Goal: Task Accomplishment & Management: Manage account settings

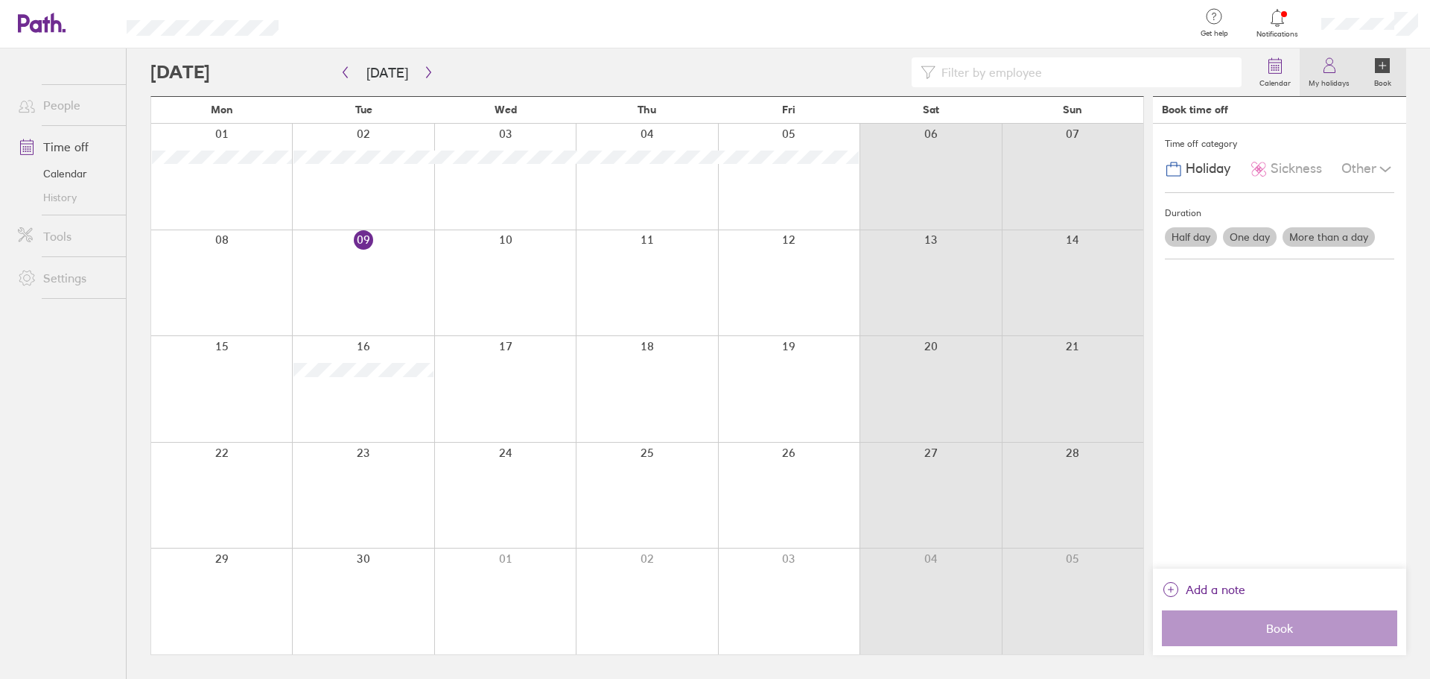
click at [953, 79] on label "My holidays" at bounding box center [1329, 81] width 59 height 13
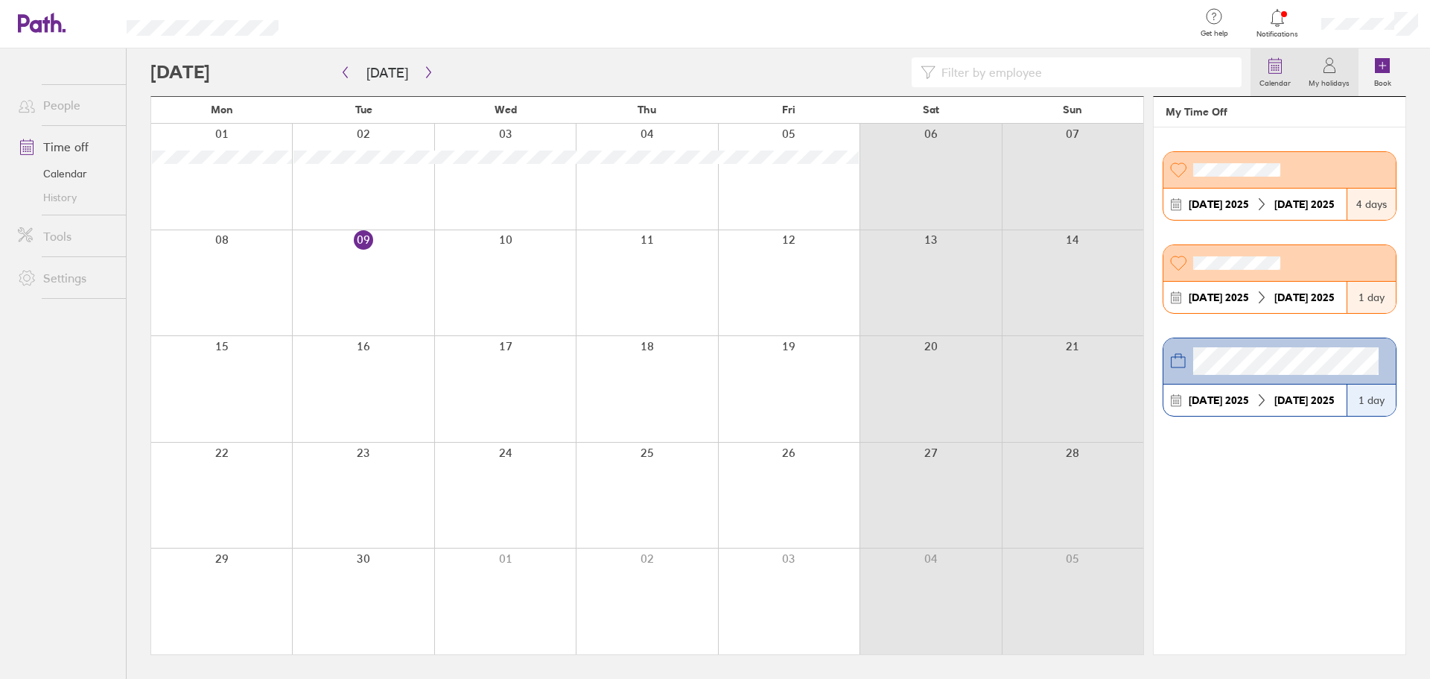
click at [953, 65] on link "Calendar" at bounding box center [1275, 72] width 49 height 48
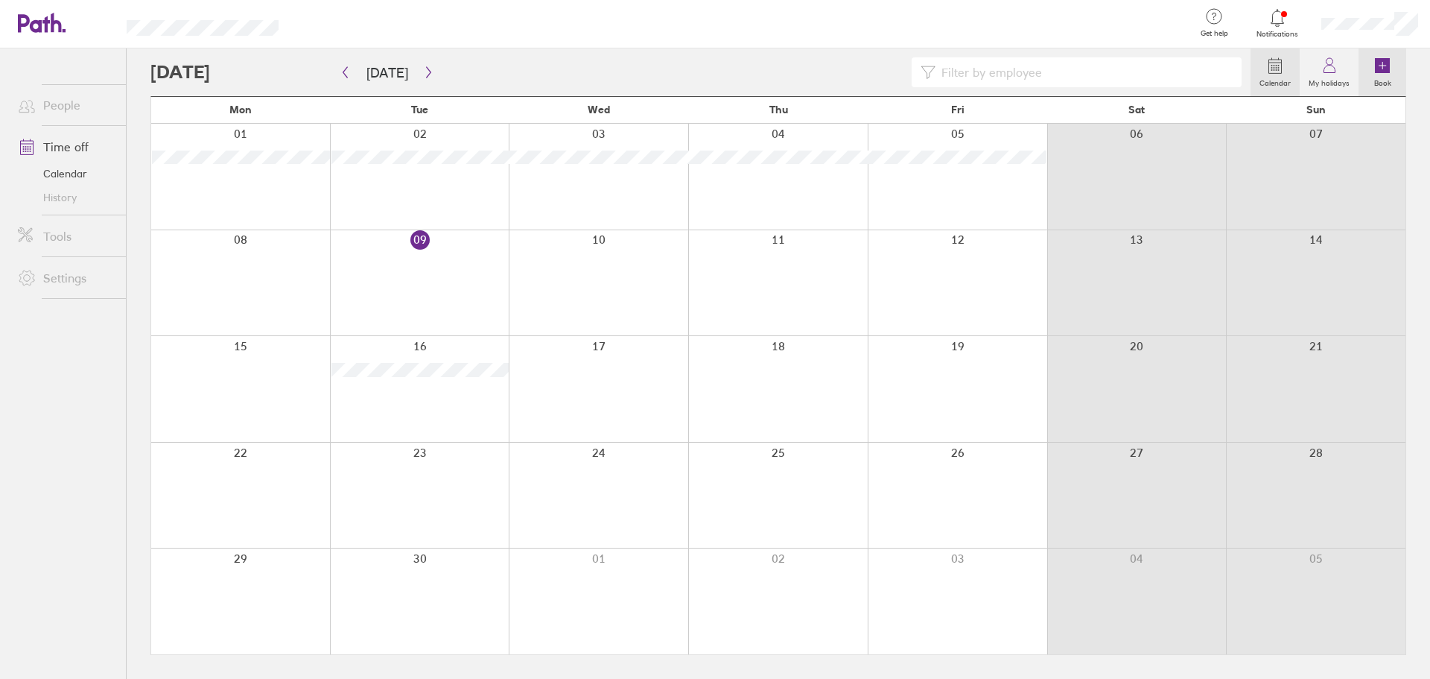
click at [953, 77] on label "Book" at bounding box center [1383, 81] width 35 height 13
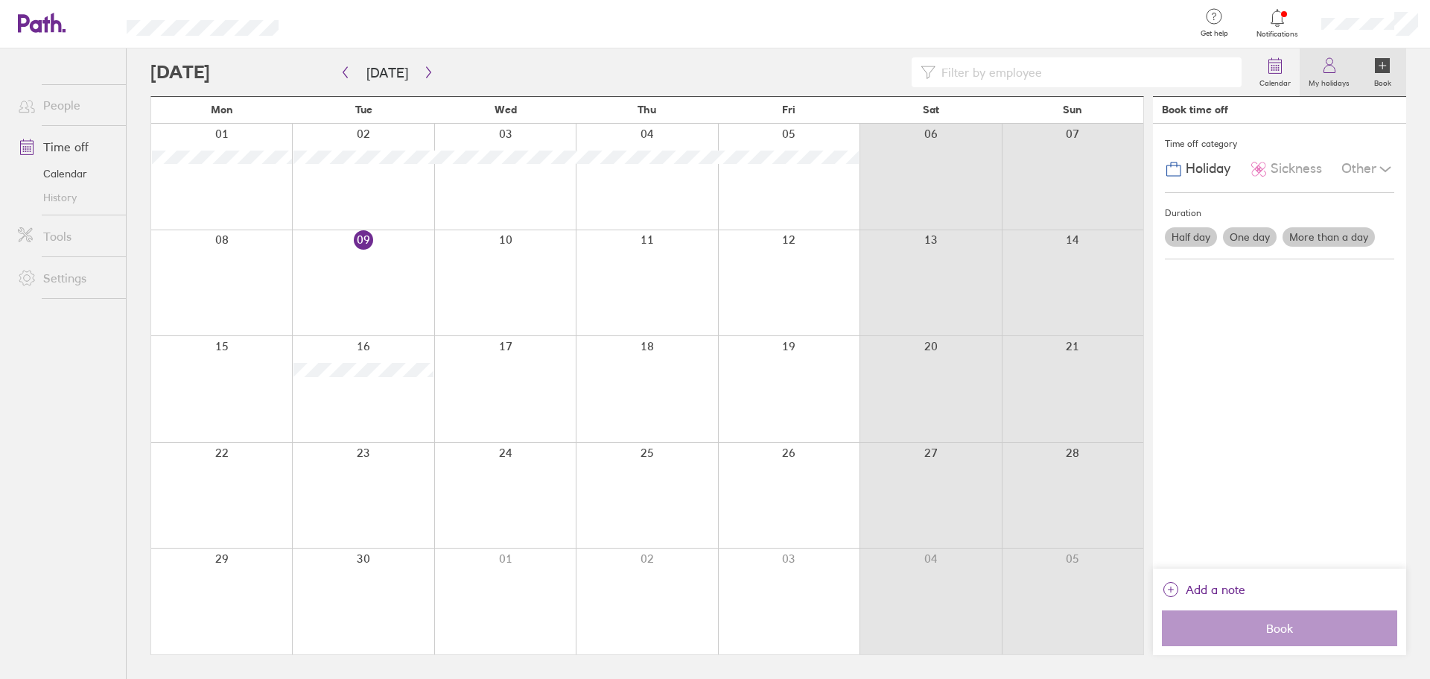
click at [953, 73] on icon at bounding box center [1330, 66] width 18 height 18
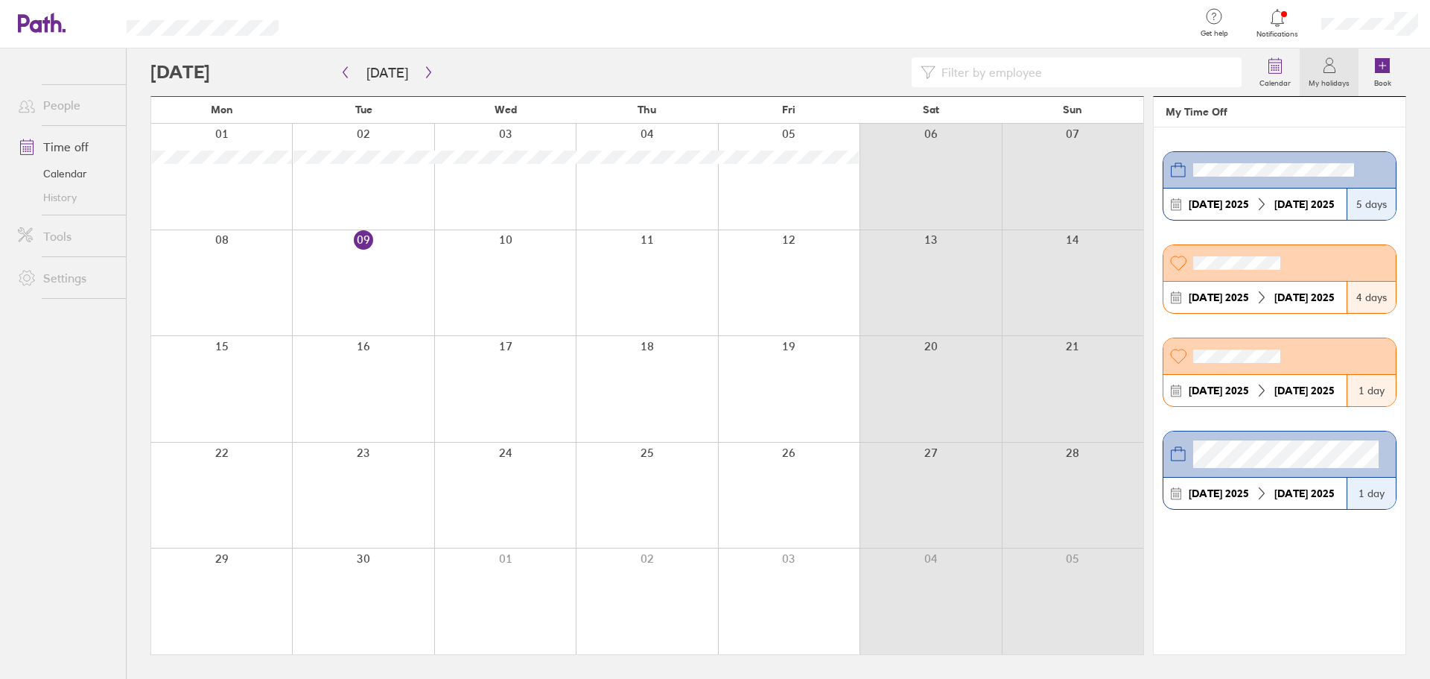
click at [953, 24] on icon at bounding box center [1278, 18] width 18 height 18
click at [343, 76] on icon "button" at bounding box center [345, 72] width 11 height 12
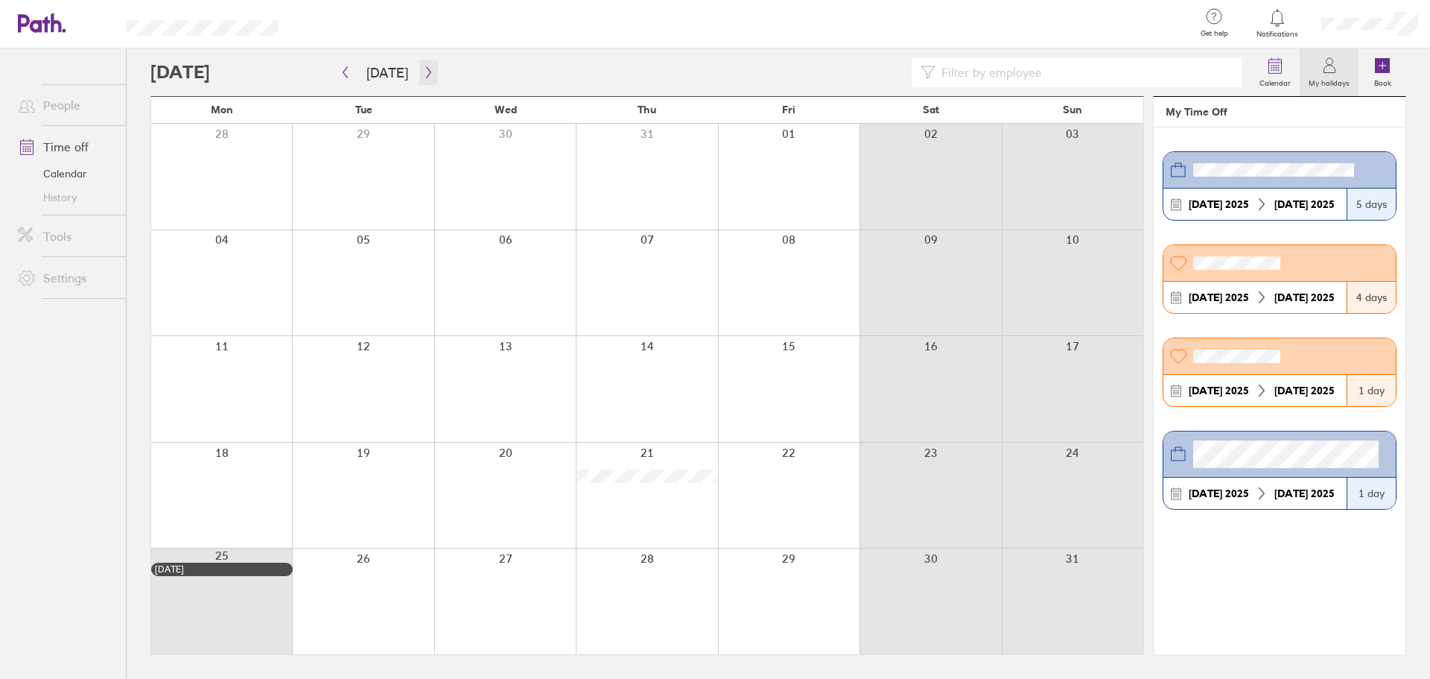
click at [426, 75] on icon "button" at bounding box center [428, 72] width 11 height 12
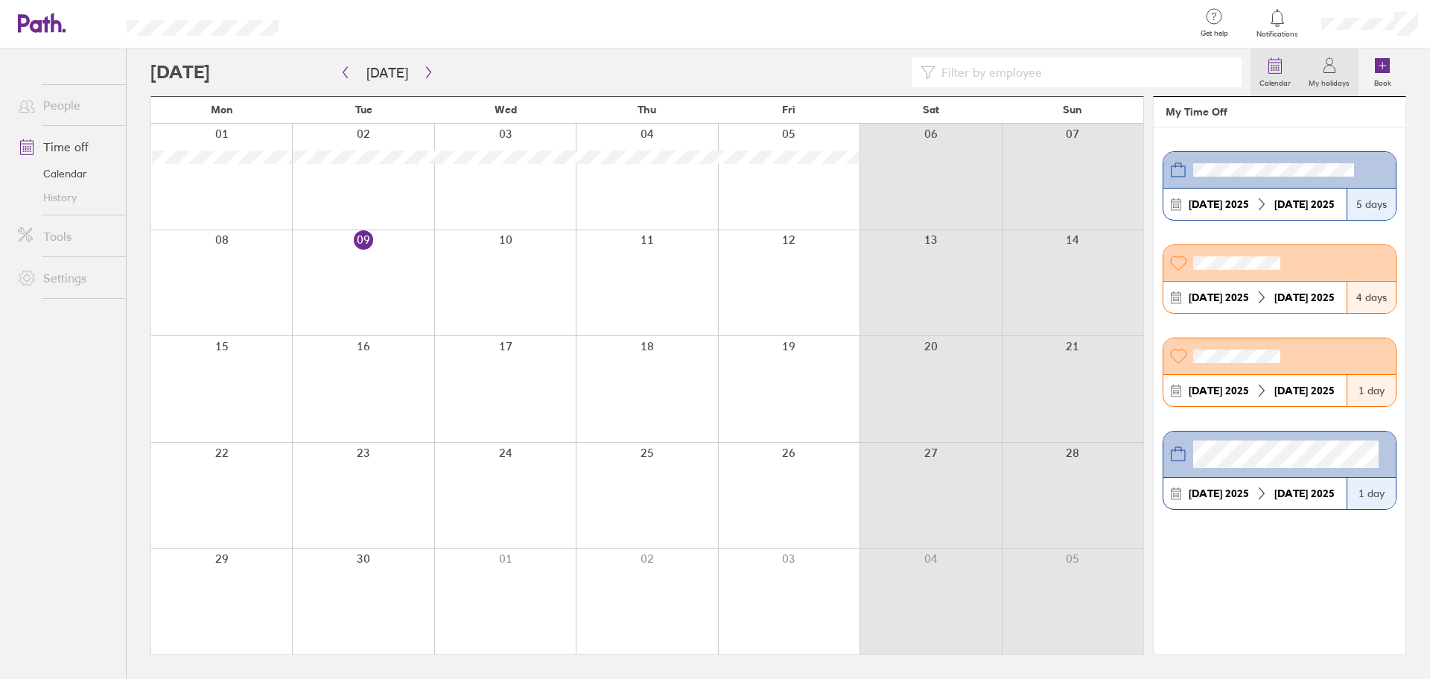
click at [953, 77] on label "Calendar" at bounding box center [1275, 81] width 49 height 13
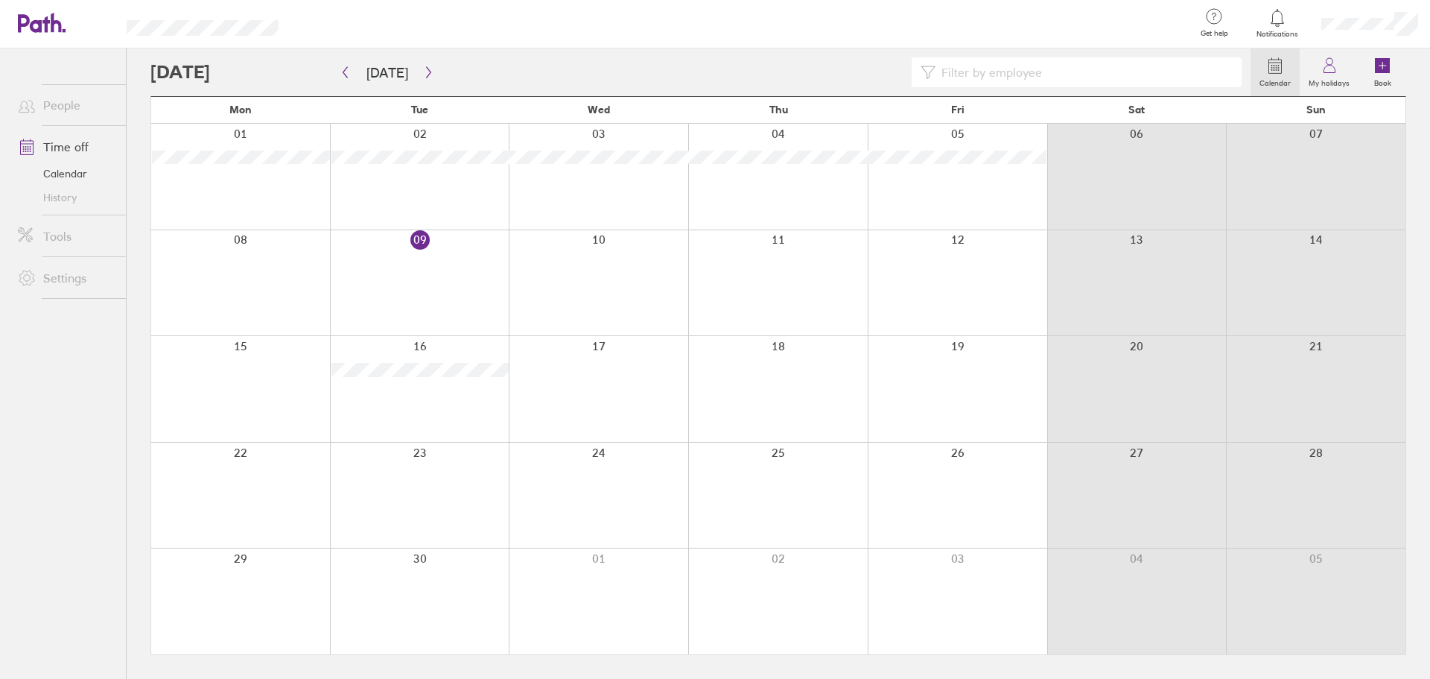
click at [62, 177] on link "Calendar" at bounding box center [66, 174] width 120 height 24
click at [953, 37] on div at bounding box center [1370, 24] width 121 height 48
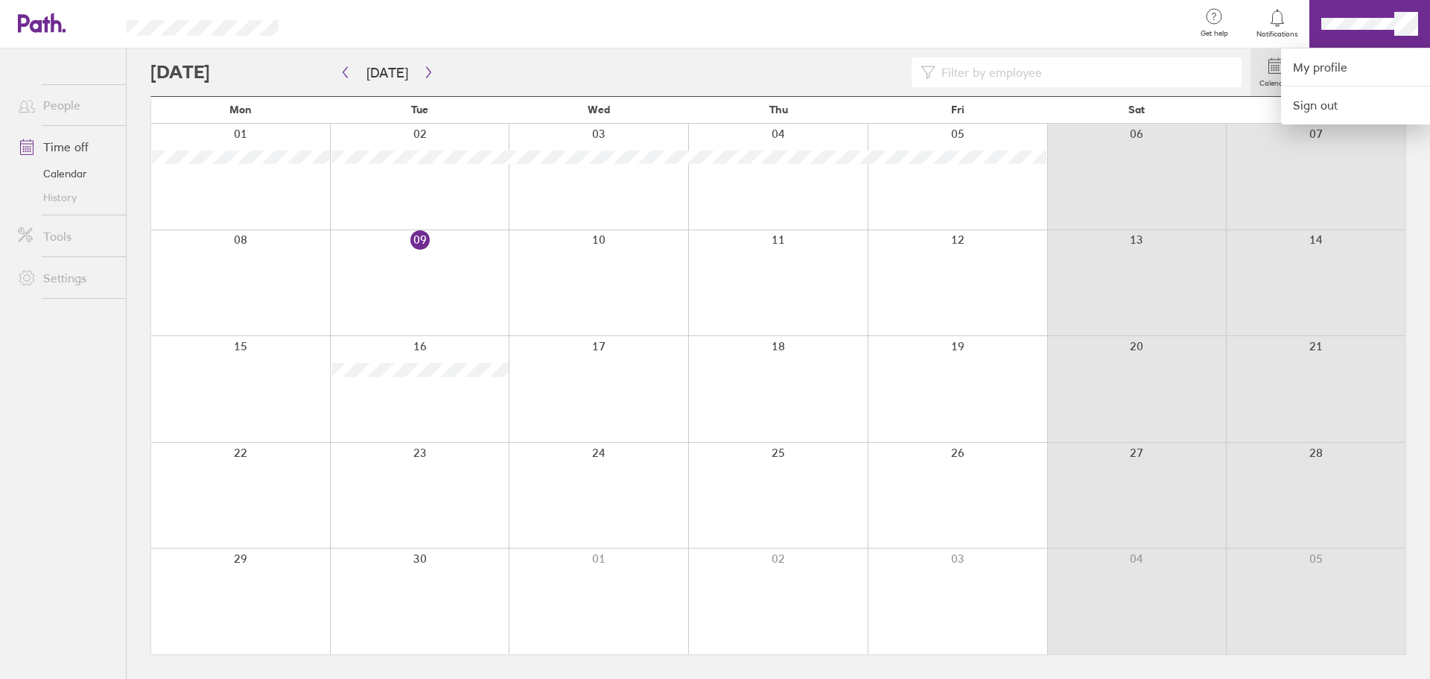
click at [953, 31] on div at bounding box center [715, 339] width 1430 height 679
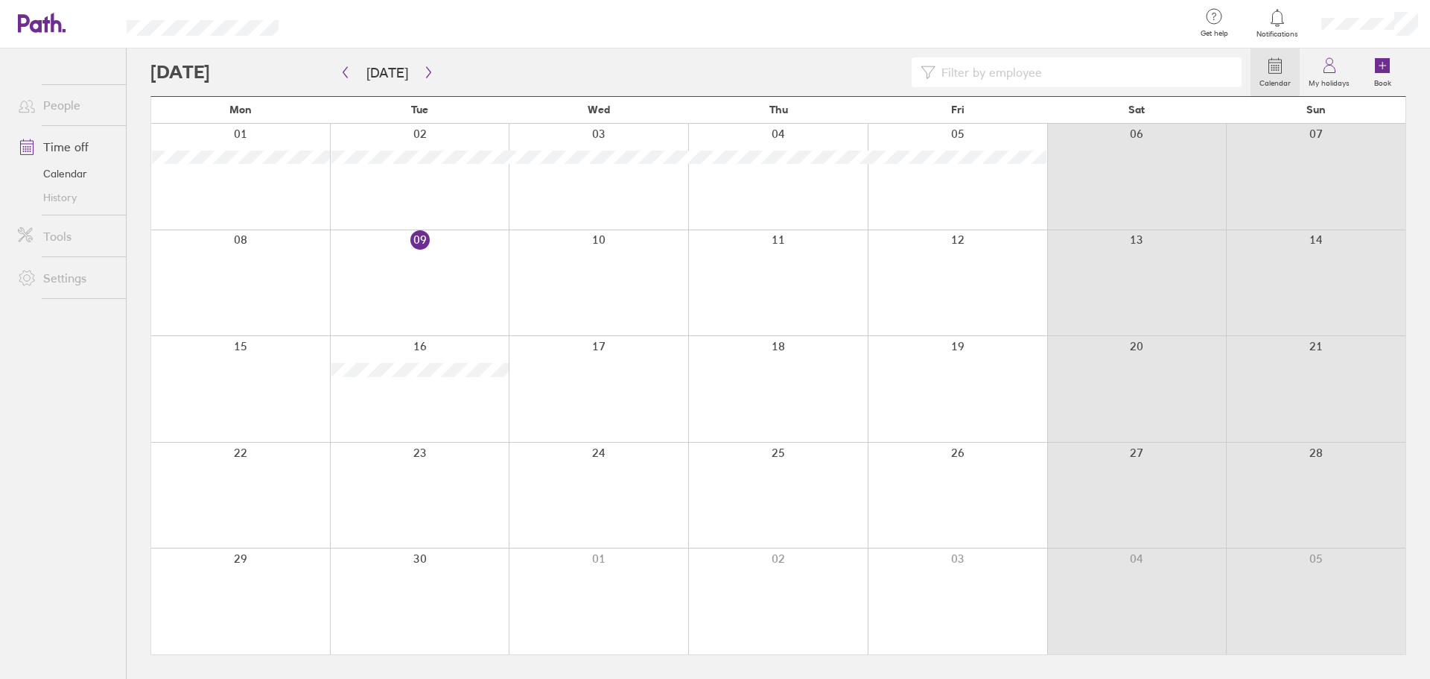
click at [953, 10] on div at bounding box center [1370, 24] width 121 height 48
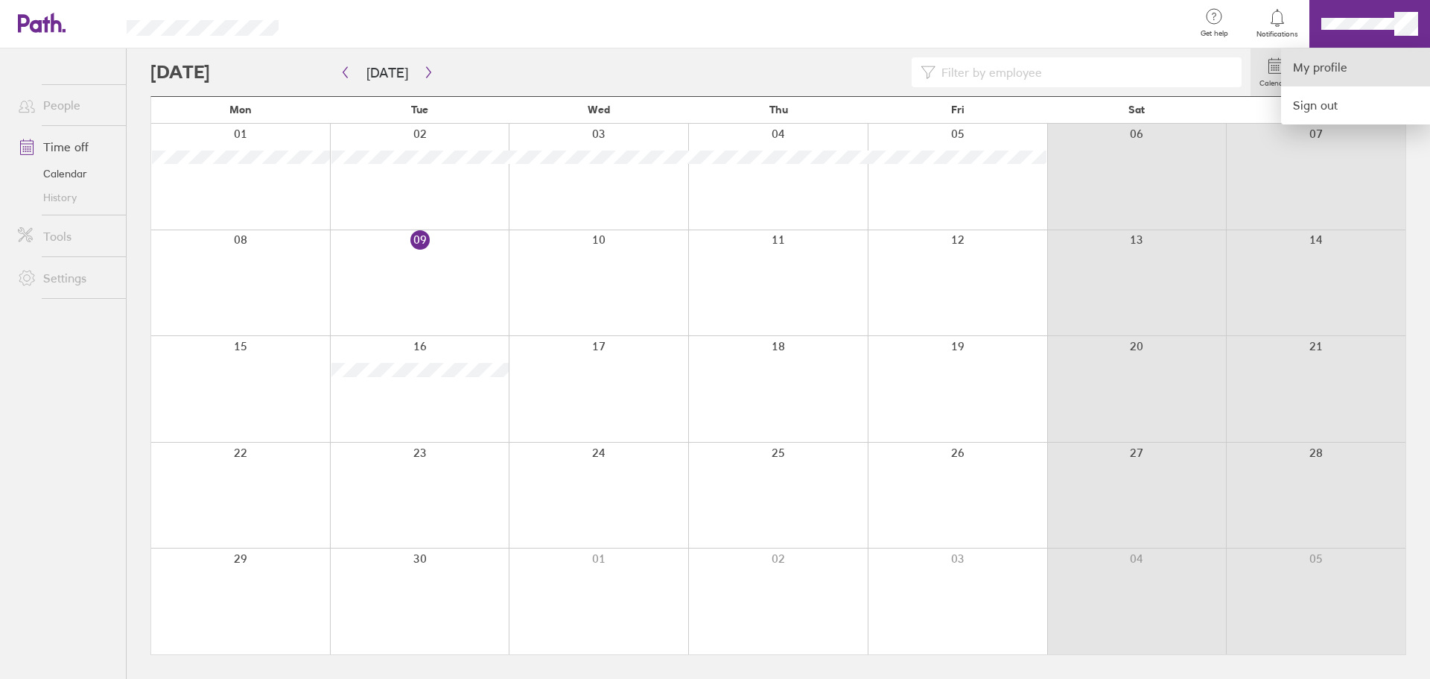
click at [953, 61] on link "My profile" at bounding box center [1355, 67] width 149 height 38
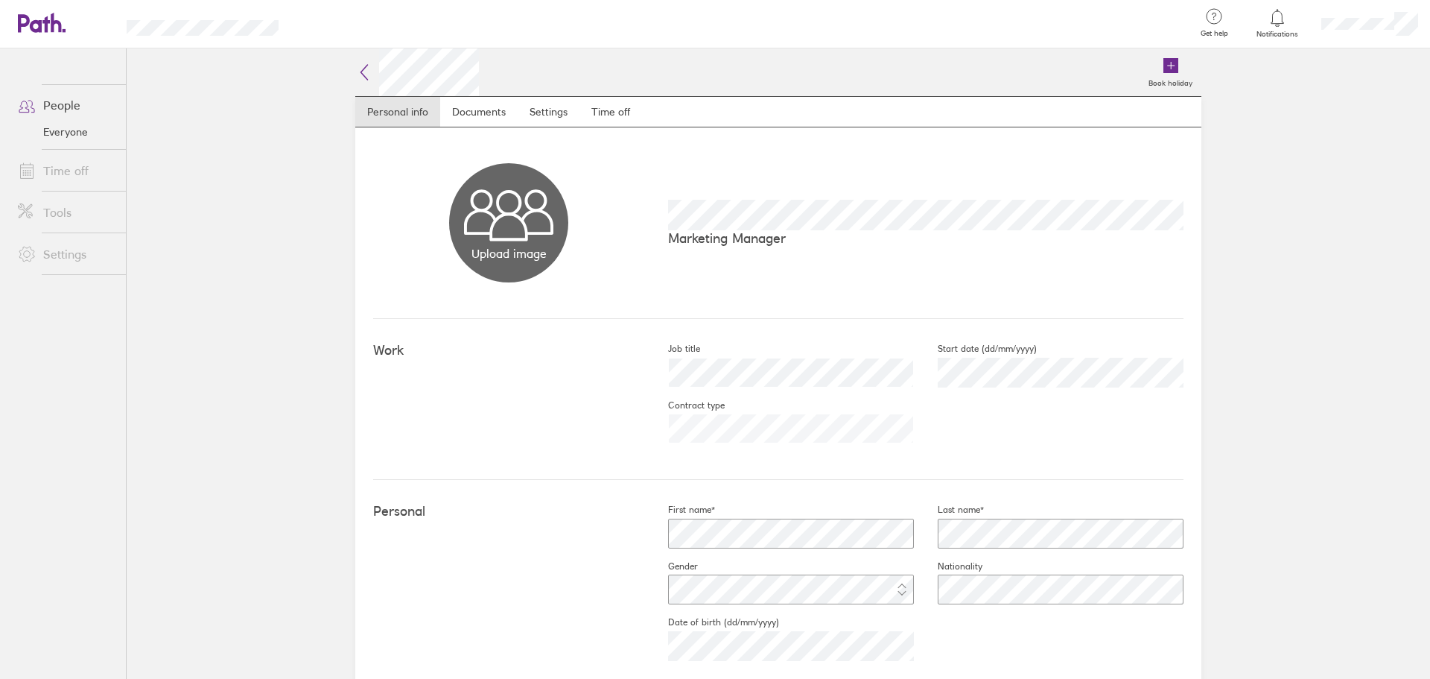
click at [68, 108] on link "People" at bounding box center [66, 105] width 120 height 30
click at [953, 28] on link "Notifications" at bounding box center [1278, 22] width 48 height 31
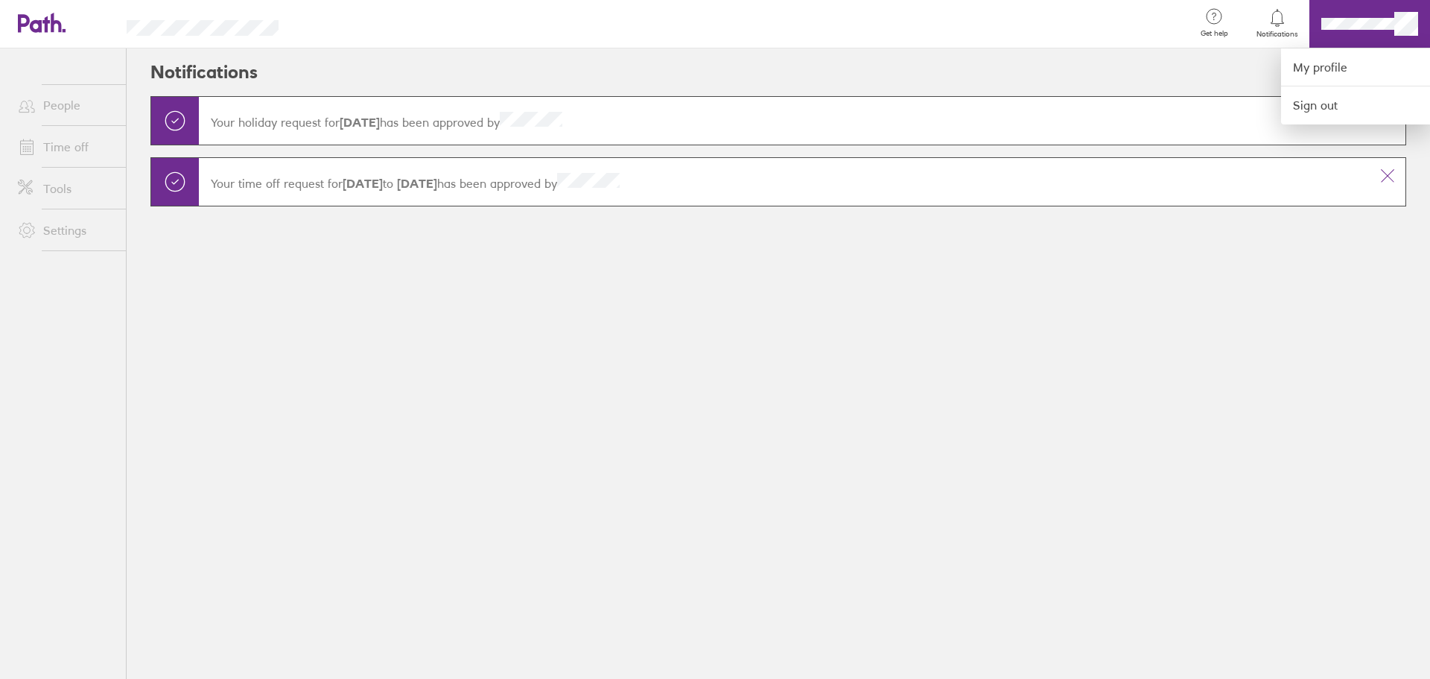
click at [63, 103] on div at bounding box center [715, 339] width 1430 height 679
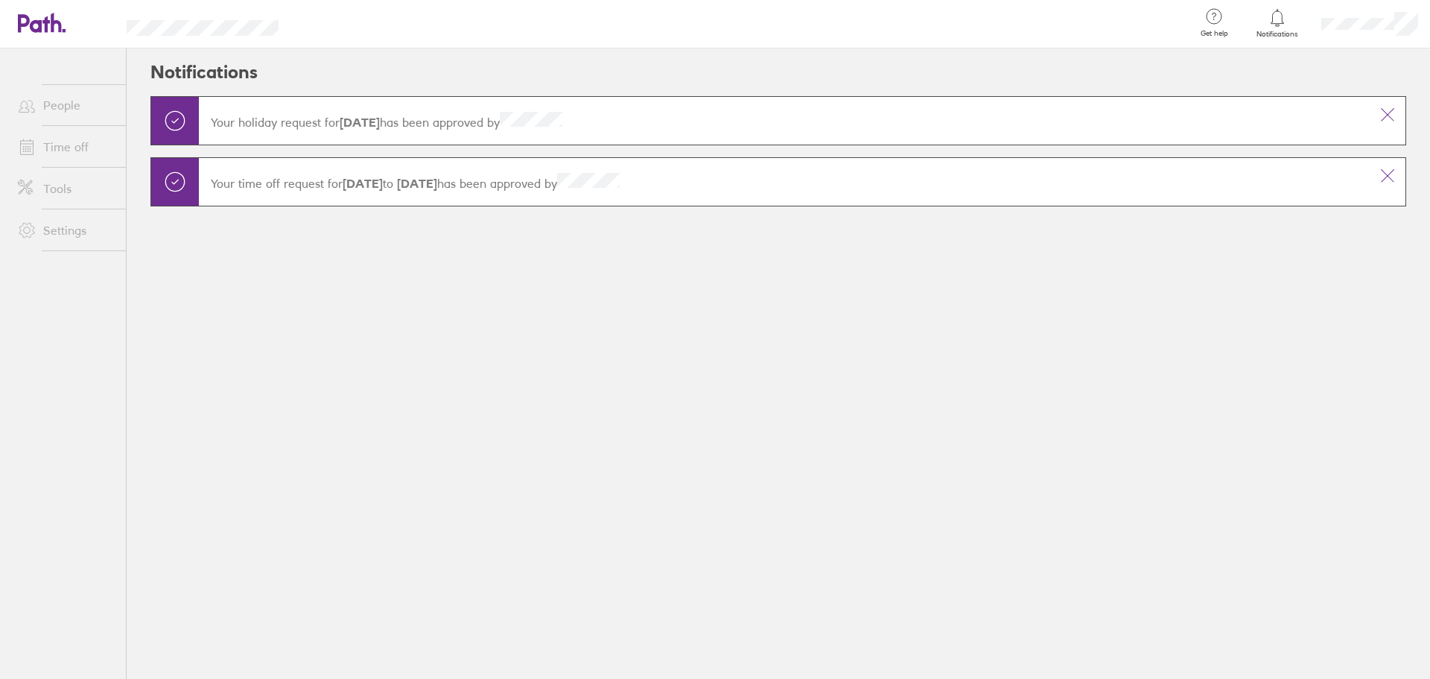
click at [64, 102] on link "People" at bounding box center [66, 105] width 120 height 30
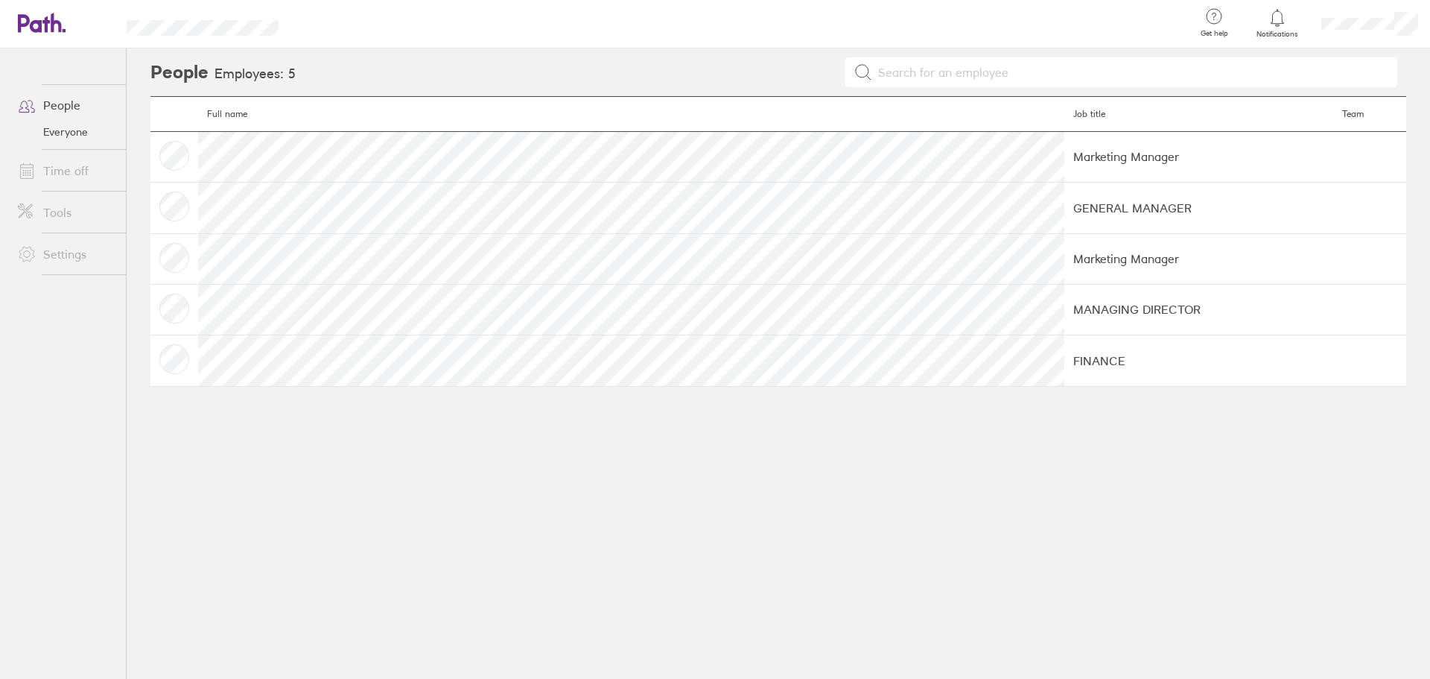
click at [57, 214] on link "Tools" at bounding box center [66, 212] width 120 height 30
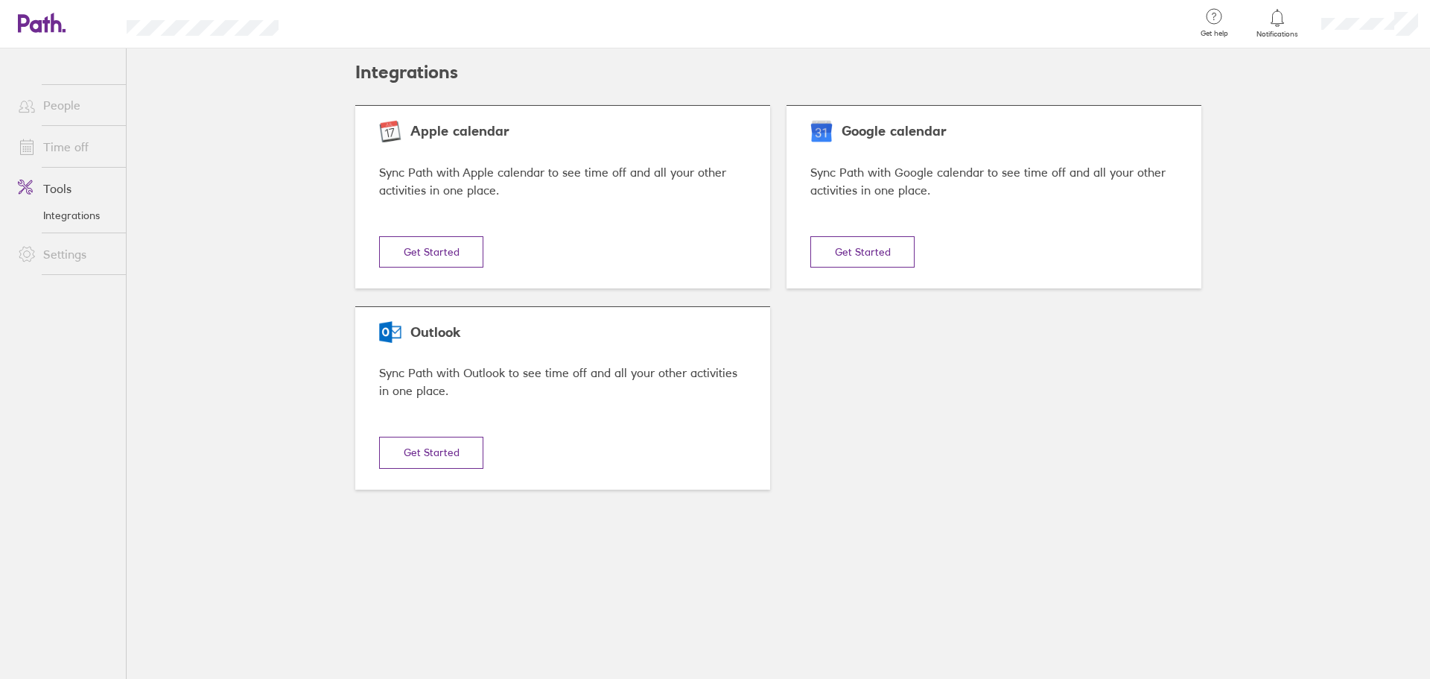
click at [62, 113] on link "People" at bounding box center [66, 105] width 120 height 30
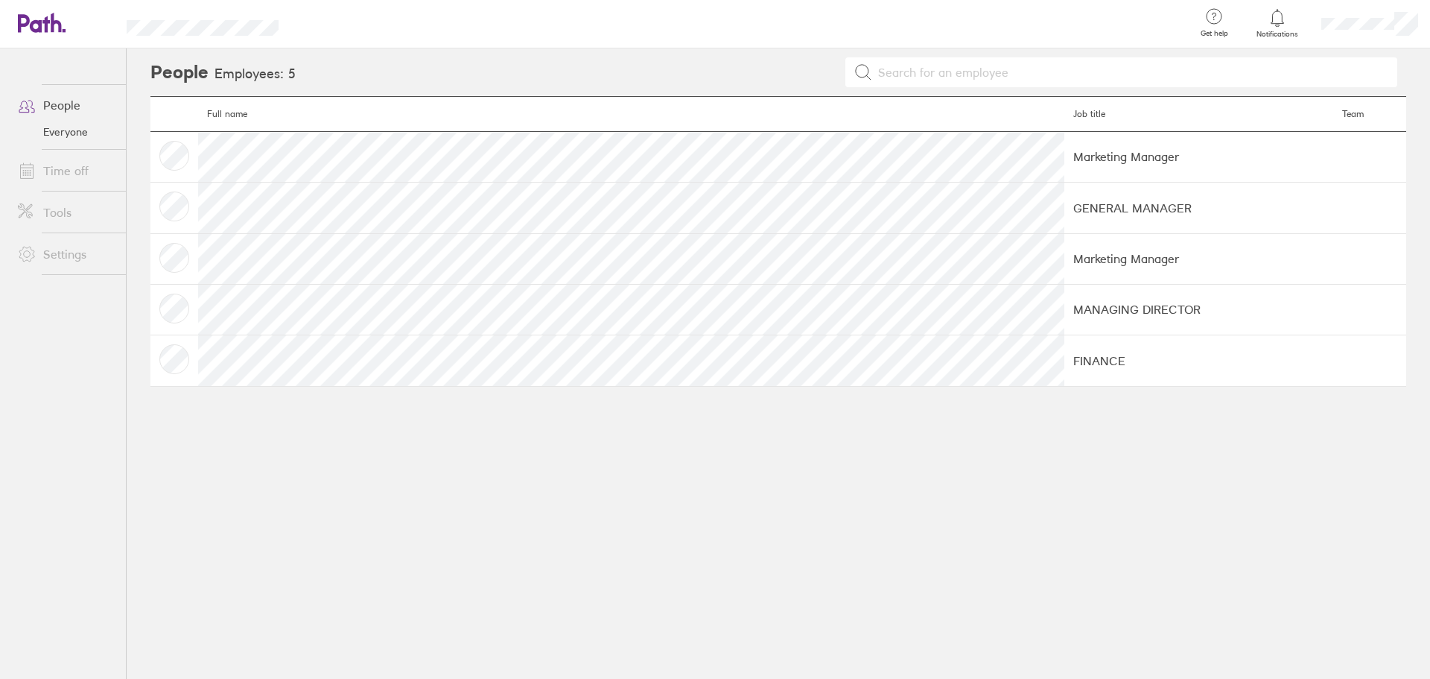
click at [83, 167] on link "Time off" at bounding box center [66, 171] width 120 height 30
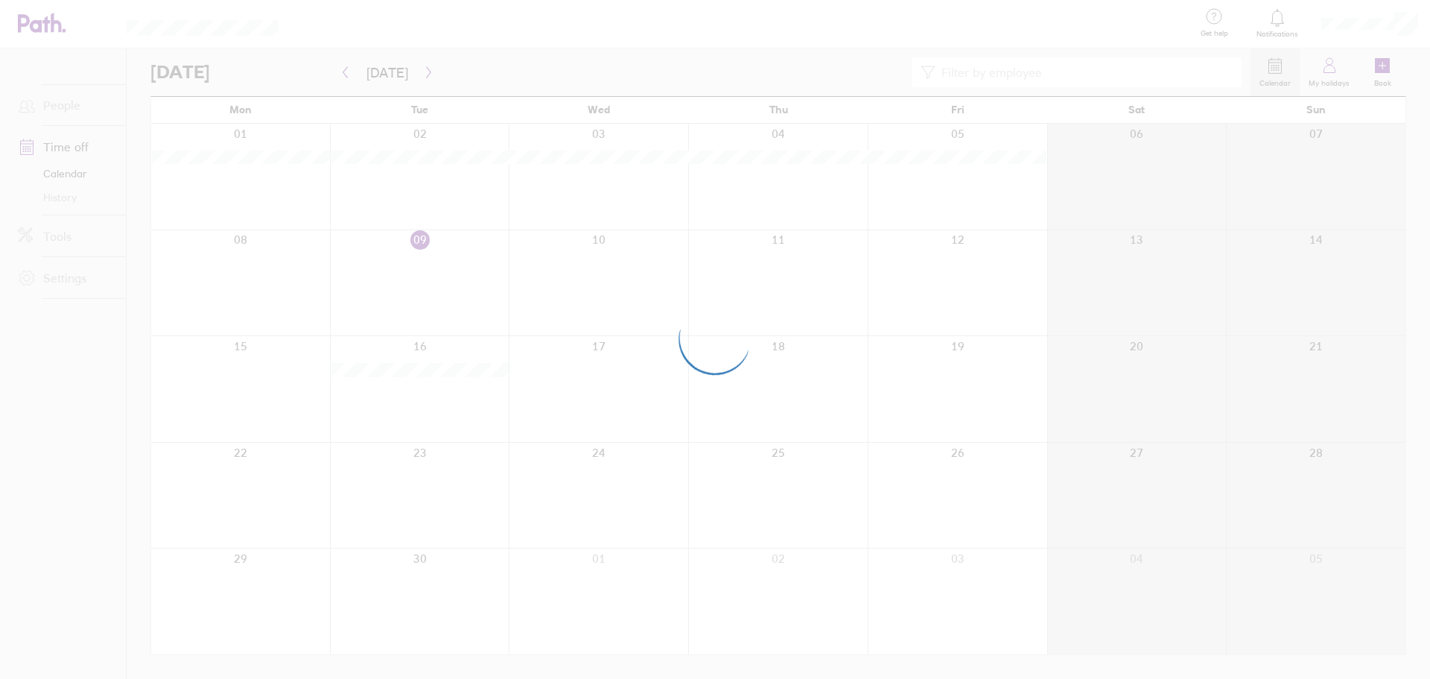
click at [83, 167] on div at bounding box center [715, 339] width 1430 height 679
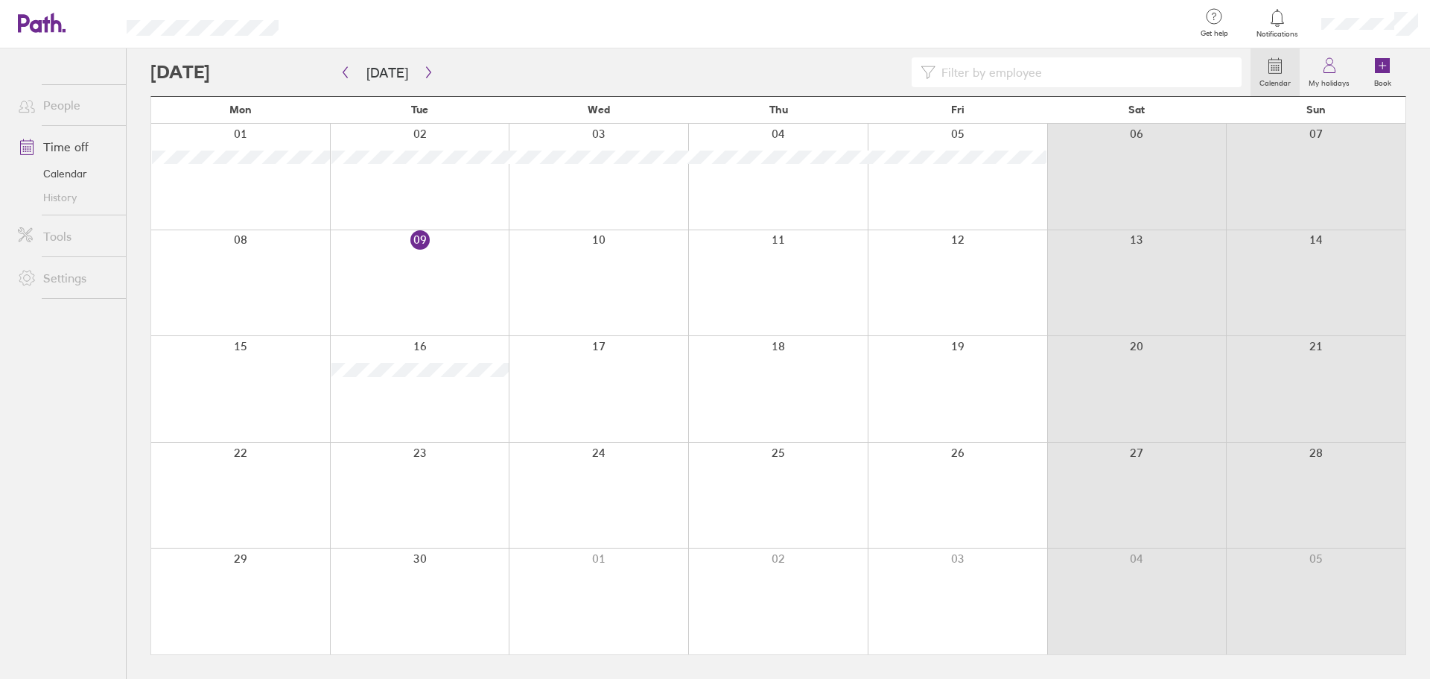
click at [953, 77] on label "My holidays" at bounding box center [1329, 81] width 59 height 13
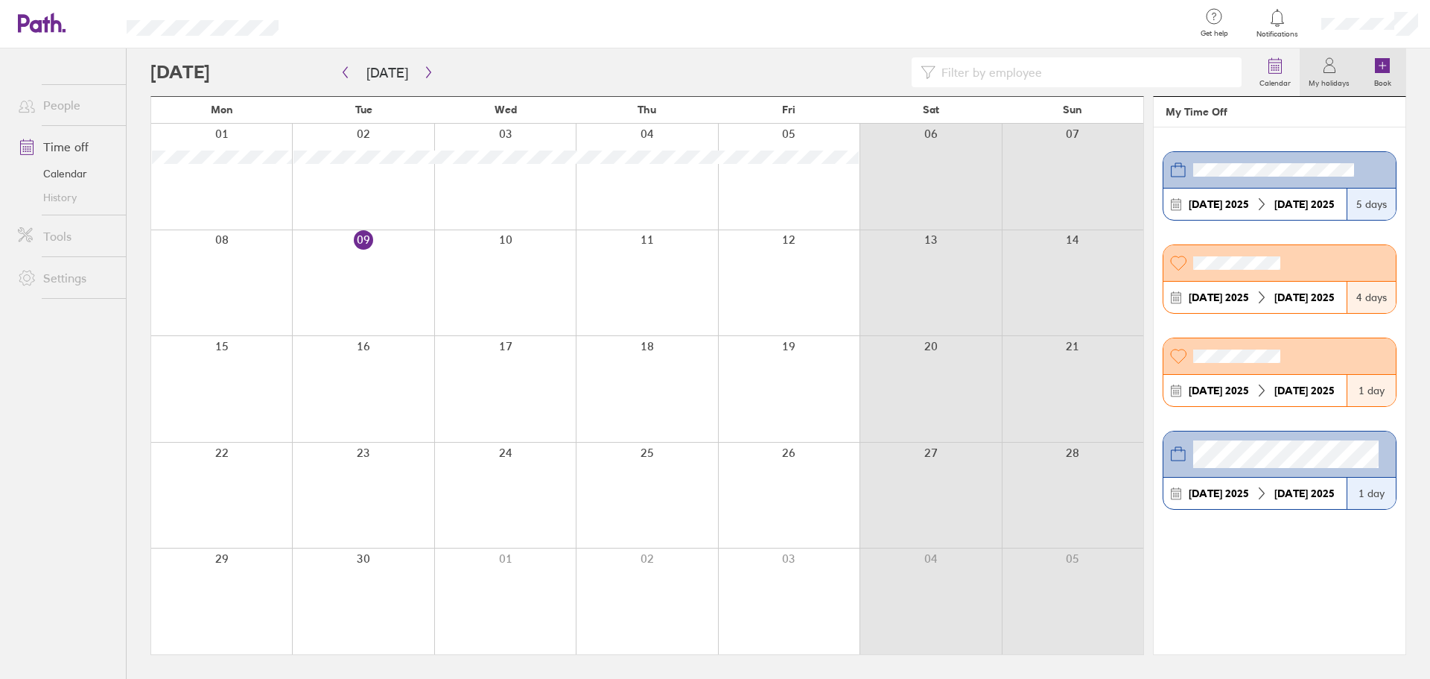
click at [953, 75] on label "Book" at bounding box center [1383, 81] width 35 height 13
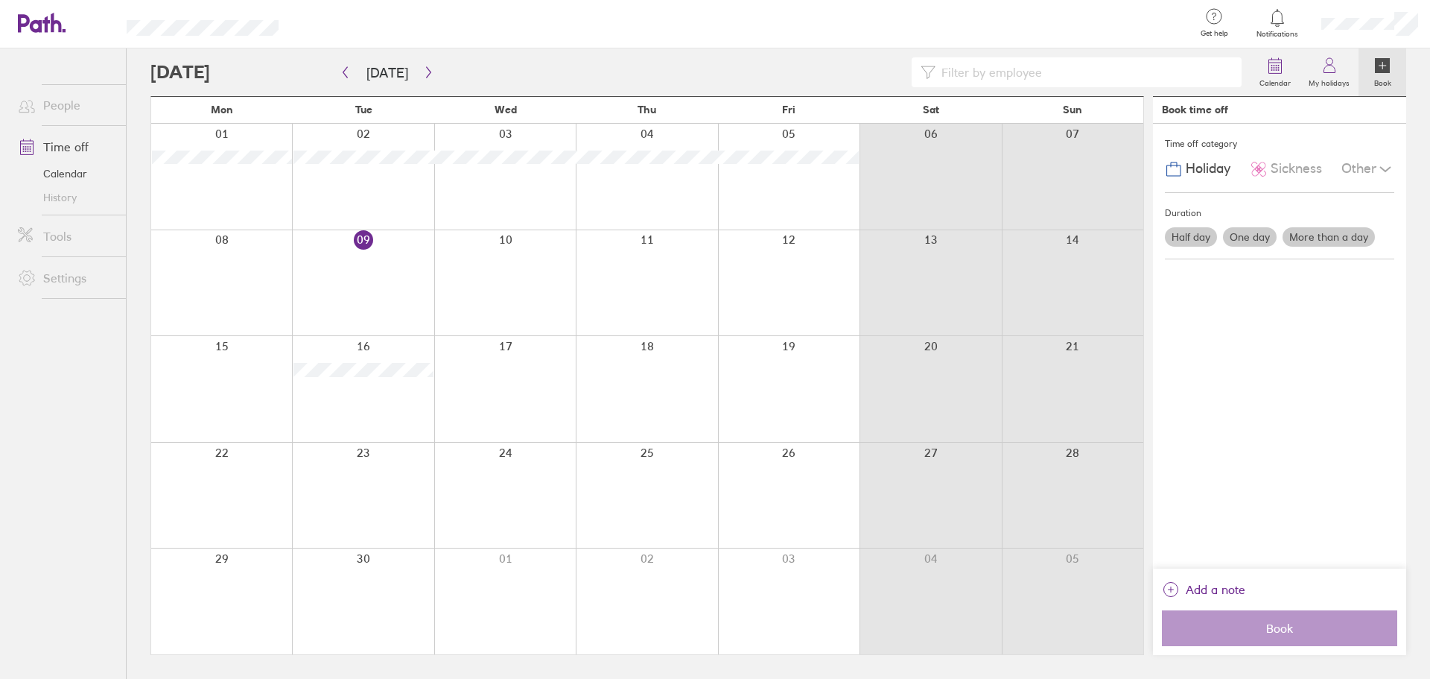
click at [953, 173] on div "Other" at bounding box center [1368, 169] width 53 height 28
click at [953, 89] on link "Calendar" at bounding box center [1275, 72] width 49 height 48
